Goal: Navigation & Orientation: Find specific page/section

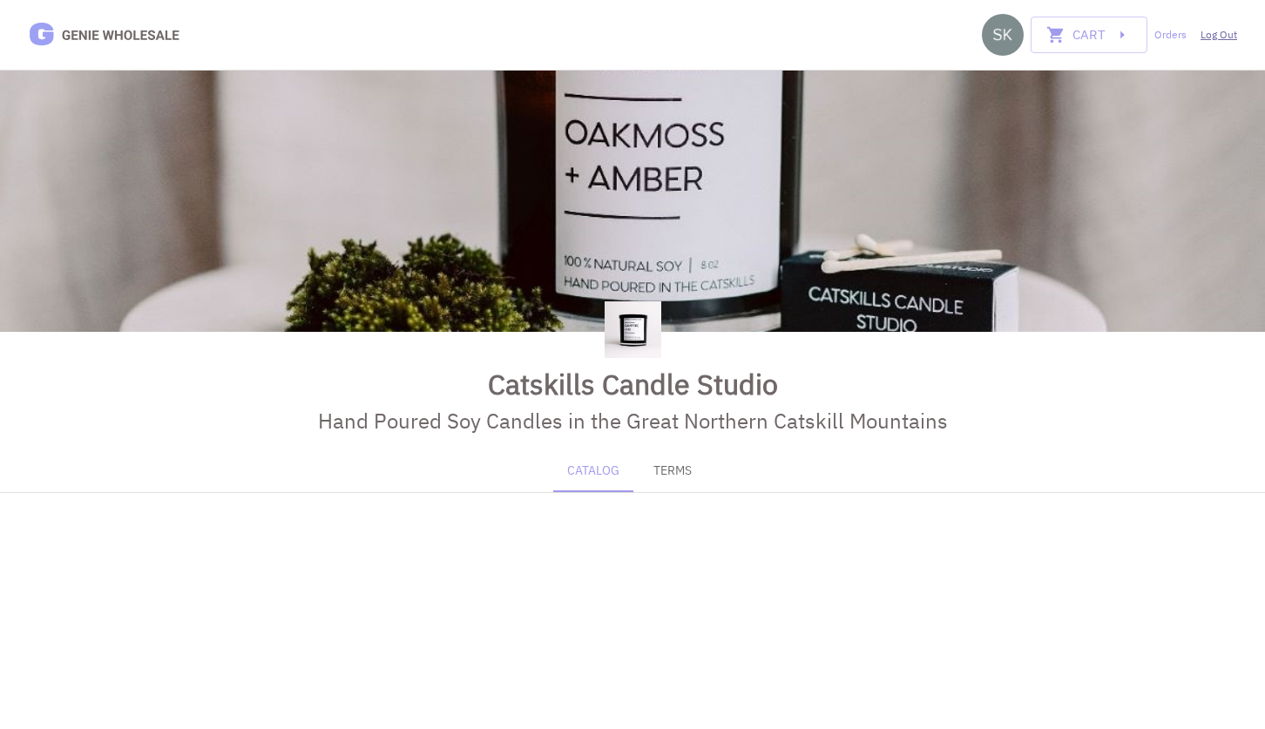
click at [1216, 37] on link "Log Out" at bounding box center [1219, 35] width 37 height 16
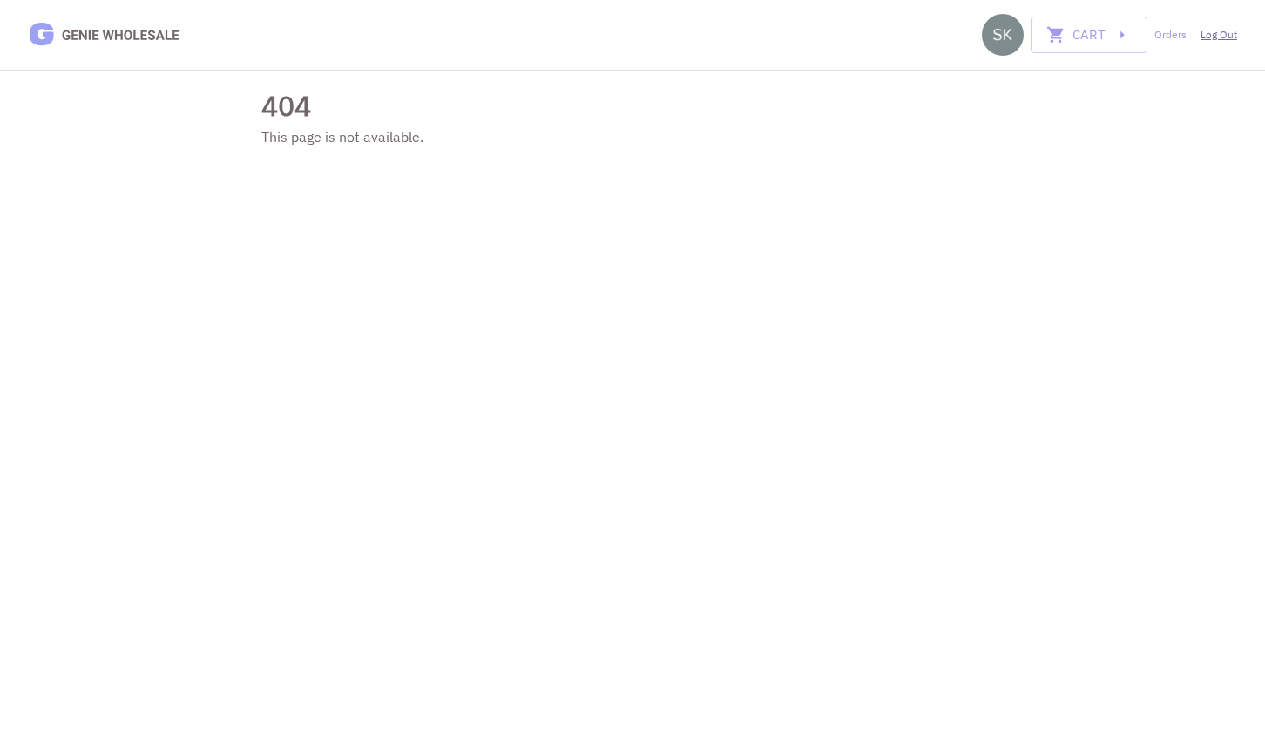
click at [1222, 38] on link "Log Out" at bounding box center [1219, 35] width 37 height 16
click at [1216, 37] on link "Log Out" at bounding box center [1219, 35] width 37 height 16
click at [1216, 34] on link "Log Out" at bounding box center [1219, 35] width 37 height 16
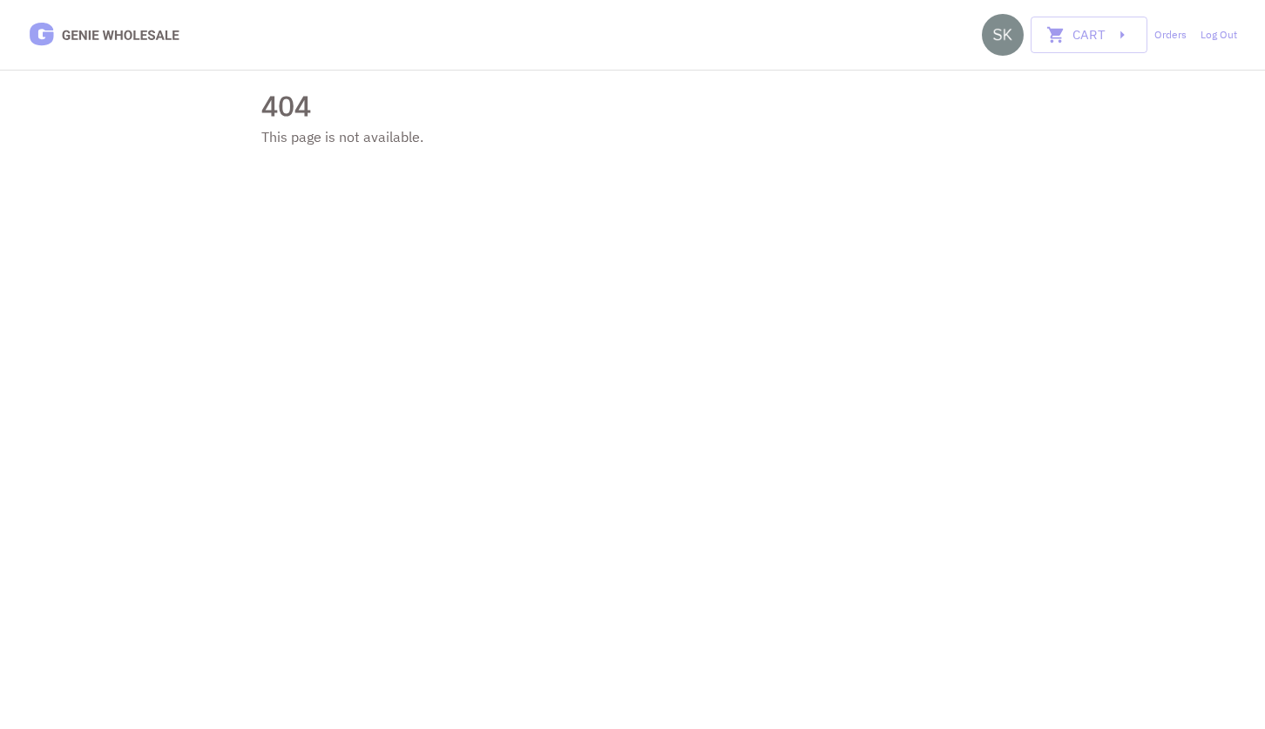
click at [1216, 34] on link "Log Out" at bounding box center [1219, 35] width 37 height 16
click at [1220, 37] on link "Log Out" at bounding box center [1219, 35] width 37 height 16
